Goal: Transaction & Acquisition: Purchase product/service

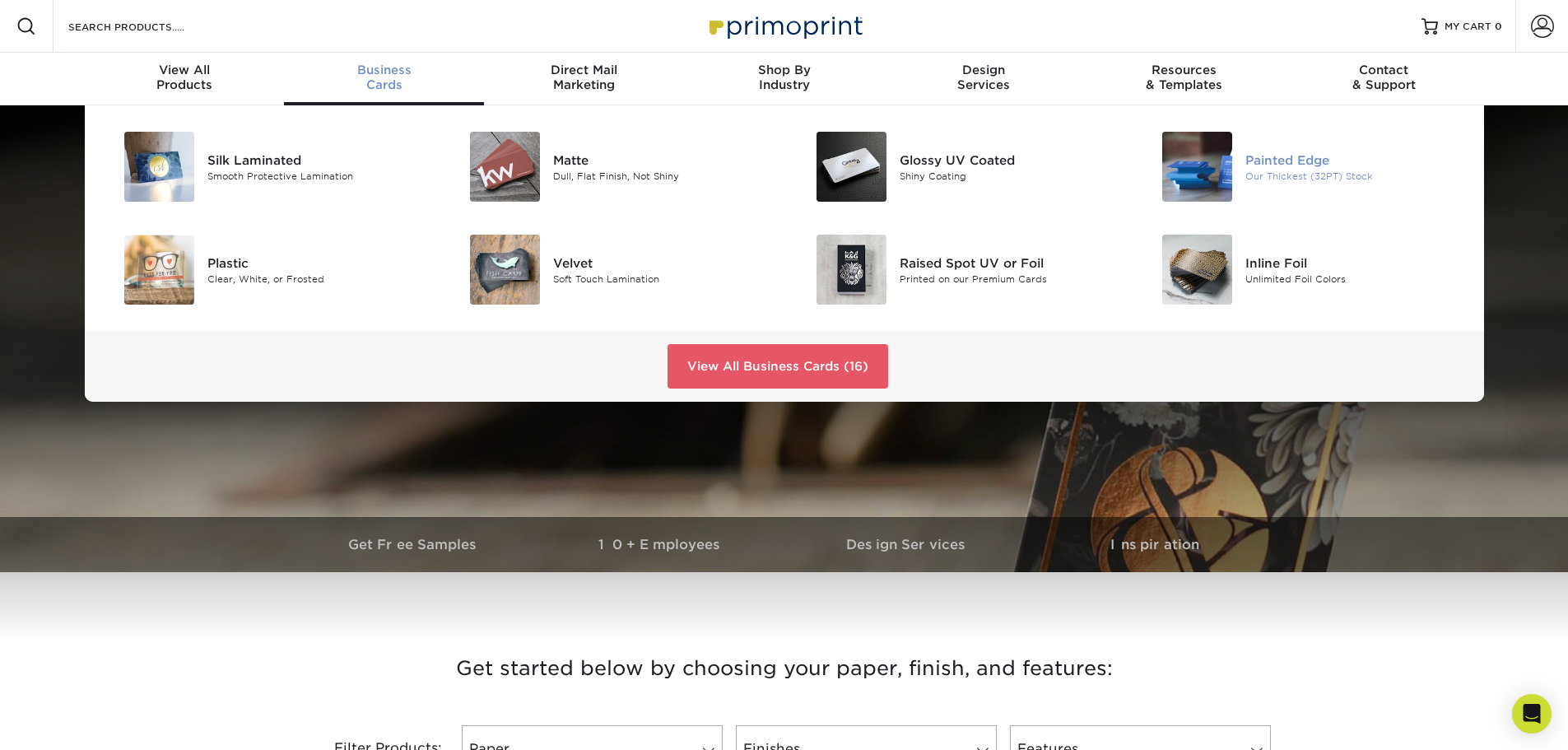
click at [1183, 153] on img at bounding box center [1198, 167] width 70 height 70
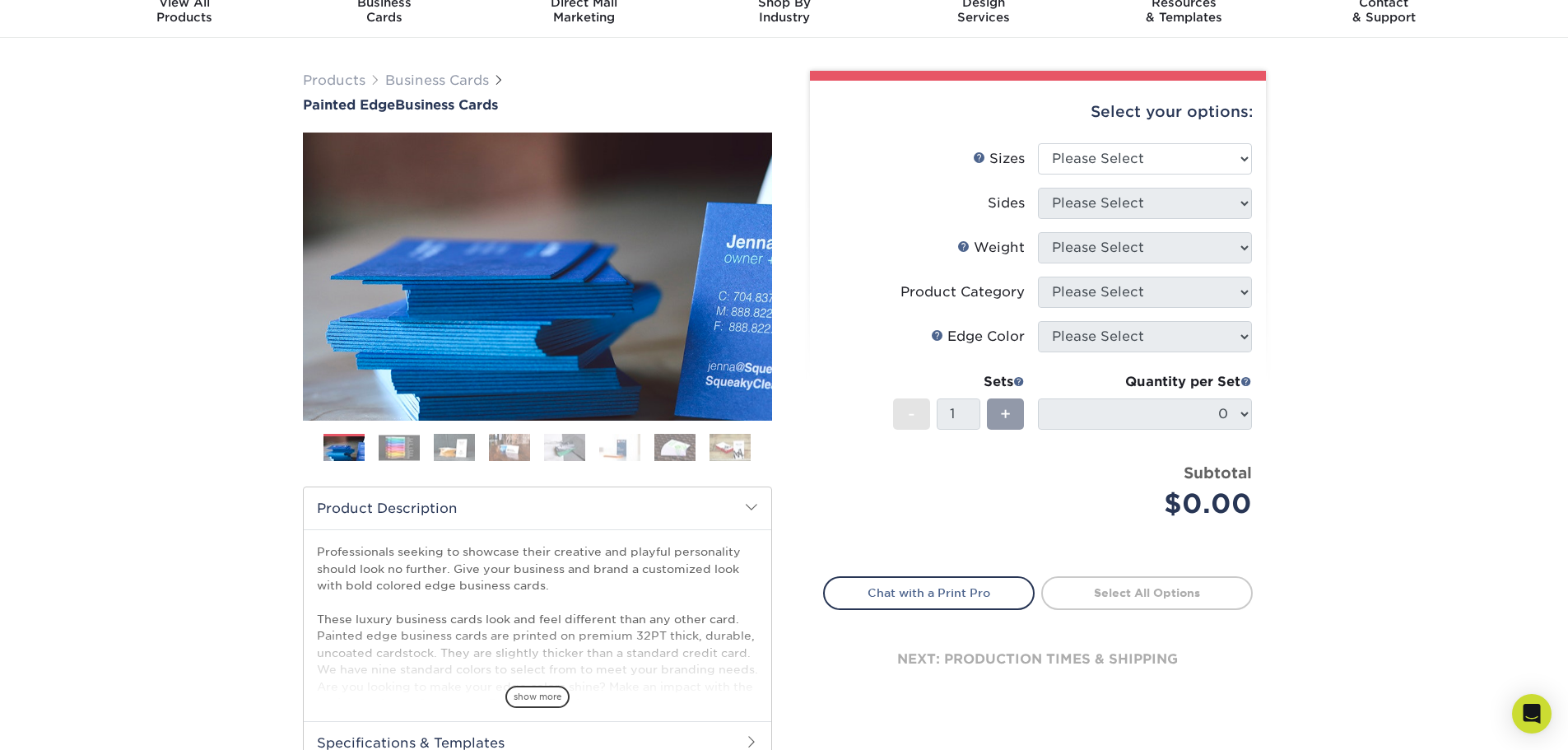
scroll to position [70, 0]
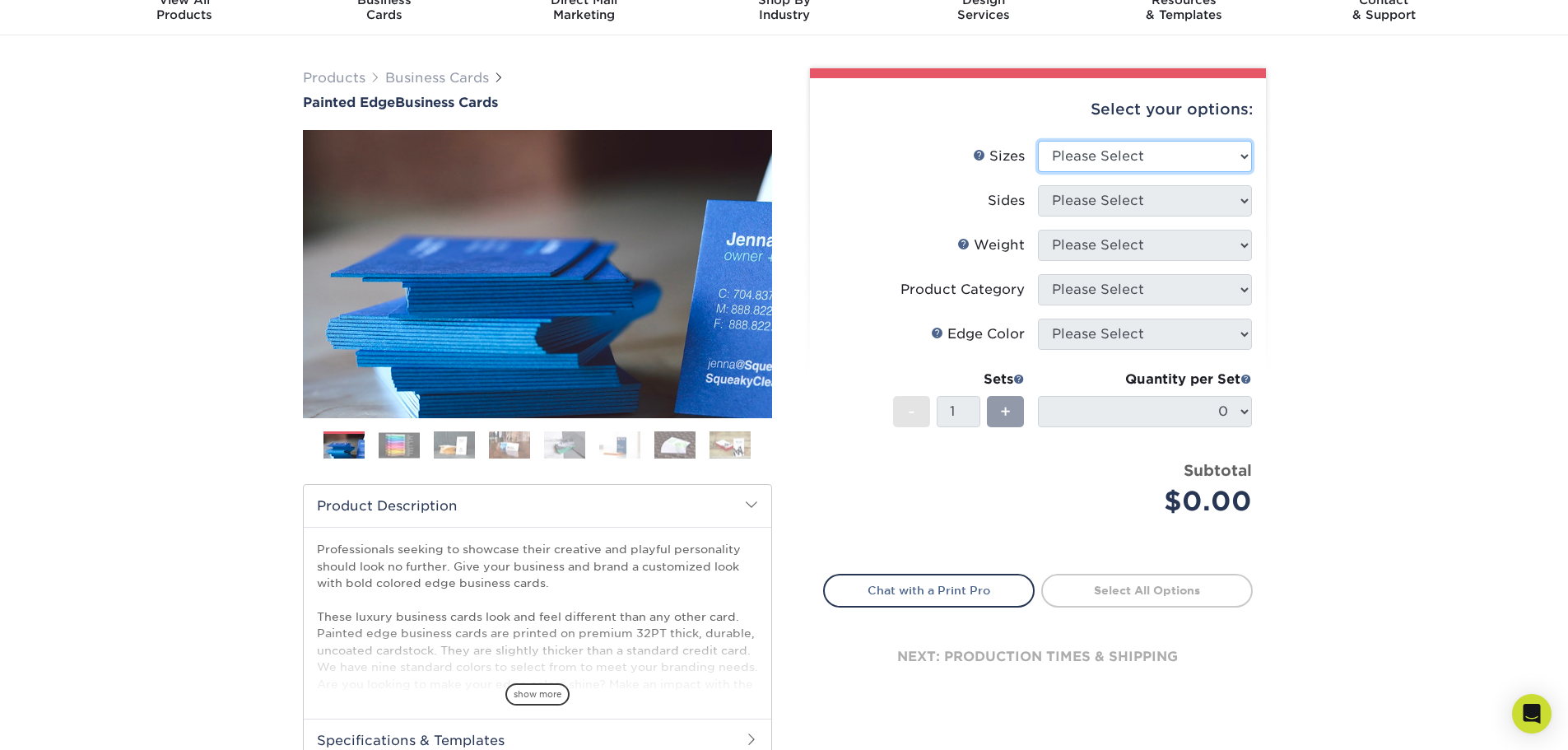
click at [1240, 156] on select "Please Select 2" x 3.5" - Standard 2.125" x 3.375" - European 2.5" x 2.5" - Squ…" at bounding box center [1145, 156] width 214 height 31
click at [1393, 188] on div "Products Business Cards Painted Edge Business Cards Previous Next" at bounding box center [784, 474] width 1568 height 879
